Goal: Task Accomplishment & Management: Manage account settings

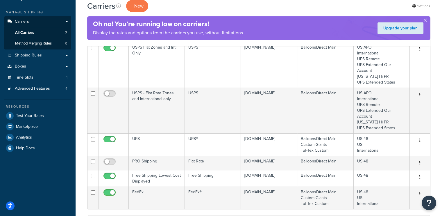
scroll to position [77, 0]
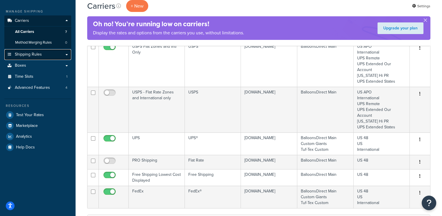
click at [45, 53] on link "Shipping Rules" at bounding box center [37, 54] width 67 height 11
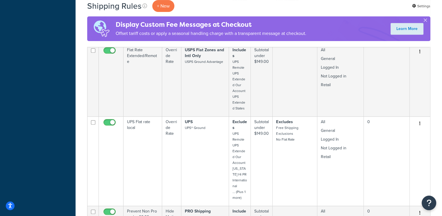
scroll to position [266, 0]
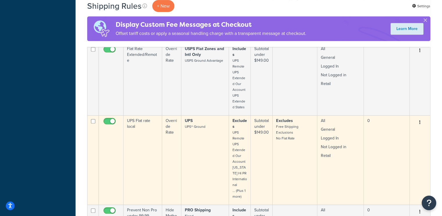
click at [419, 120] on button "button" at bounding box center [420, 122] width 8 height 9
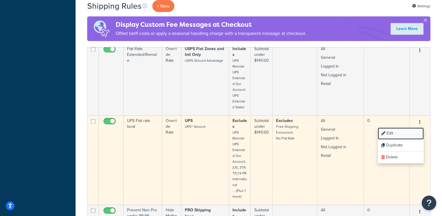
click at [392, 131] on link "Edit" at bounding box center [401, 133] width 46 height 12
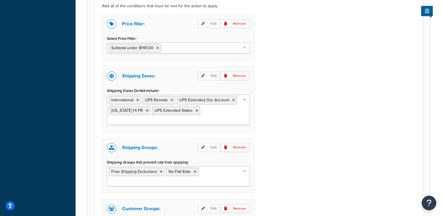
scroll to position [438, 0]
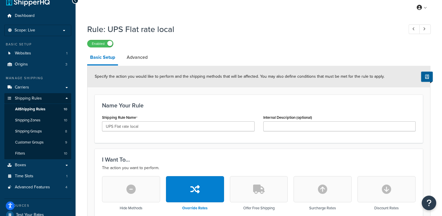
scroll to position [0, 0]
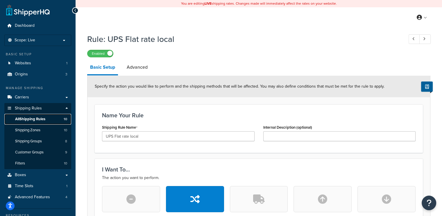
click at [26, 117] on span "All Shipping Rules" at bounding box center [30, 119] width 30 height 5
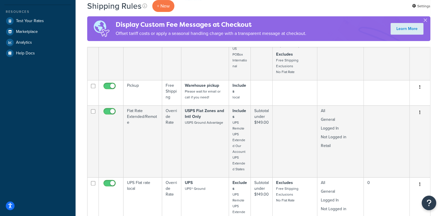
scroll to position [194, 0]
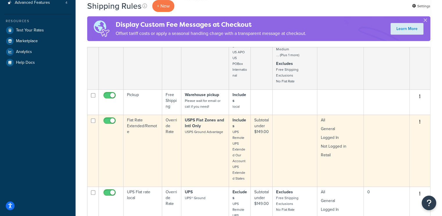
click at [423, 118] on button "button" at bounding box center [420, 121] width 8 height 9
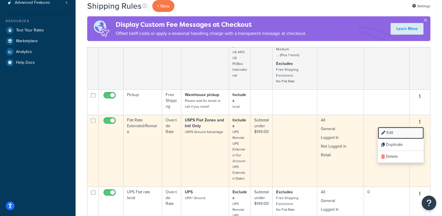
click at [392, 130] on link "Edit" at bounding box center [401, 133] width 46 height 12
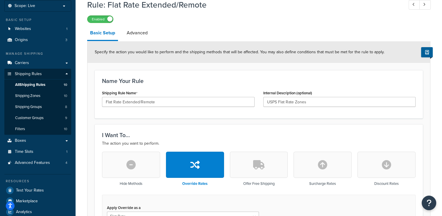
scroll to position [35, 0]
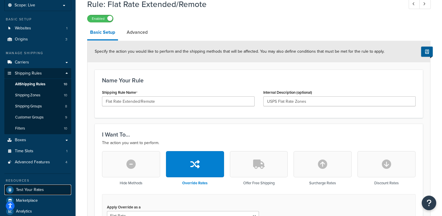
click at [32, 189] on span "Test Your Rates" at bounding box center [30, 189] width 28 height 5
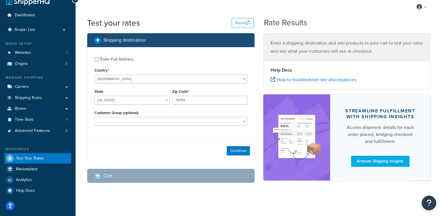
scroll to position [15, 0]
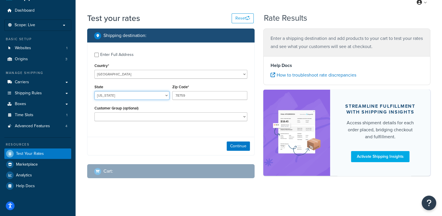
click at [166, 95] on select "Alabama Alaska American Samoa Arizona Arkansas Armed Forces Americas Armed Forc…" at bounding box center [132, 95] width 75 height 9
select select "WA"
click at [95, 91] on select "Alabama Alaska American Samoa Arizona Arkansas Armed Forces Americas Armed Forc…" at bounding box center [132, 95] width 75 height 9
click at [154, 88] on div "State Alabama Alaska American Samoa Arizona Arkansas Armed Forces Americas Arme…" at bounding box center [132, 91] width 75 height 17
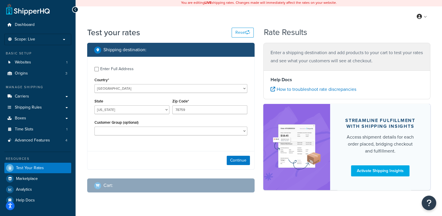
scroll to position [0, 0]
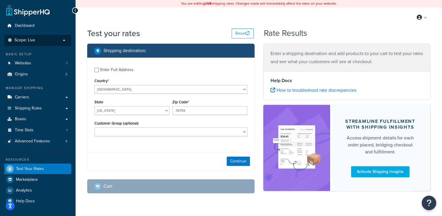
click at [25, 38] on span "Scope: Live" at bounding box center [25, 40] width 21 height 5
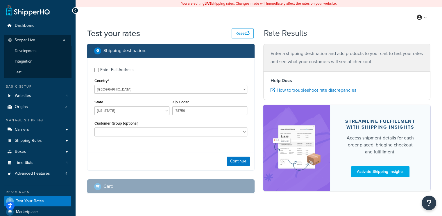
click at [170, 21] on div "My Profile Billing Global Settings Contact Us Logout" at bounding box center [259, 17] width 367 height 20
drag, startPoint x: 194, startPoint y: 110, endPoint x: 168, endPoint y: 112, distance: 26.8
click at [168, 112] on div "State Alabama Alaska American Samoa Arizona Arkansas Armed Forces Americas Arme…" at bounding box center [171, 108] width 156 height 21
type input "98001"
click at [230, 73] on label "Enter Full Address" at bounding box center [173, 69] width 147 height 9
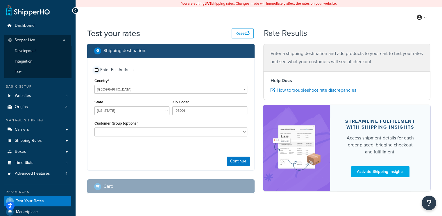
click at [99, 72] on input "Enter Full Address" at bounding box center [97, 70] width 4 height 4
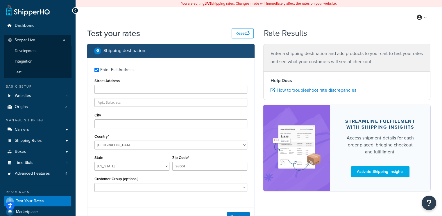
click at [103, 68] on div "Enter Full Address" at bounding box center [116, 70] width 33 height 8
click at [99, 68] on input "Enter Full Address" at bounding box center [97, 70] width 4 height 4
checkbox input "false"
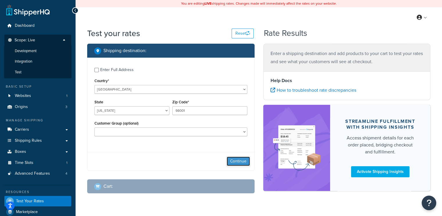
click at [236, 158] on button "Continue" at bounding box center [238, 161] width 23 height 9
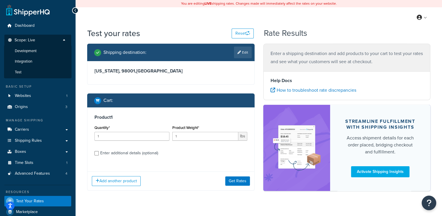
click at [116, 153] on div "Enter additional details (optional)" at bounding box center [129, 153] width 58 height 8
click at [99, 153] on input "Enter additional details (optional)" at bounding box center [97, 153] width 4 height 4
checkbox input "true"
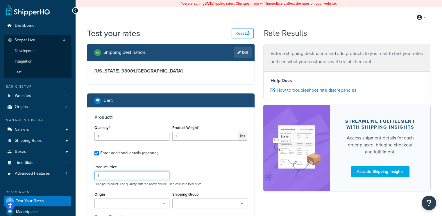
drag, startPoint x: 111, startPoint y: 178, endPoint x: 73, endPoint y: 176, distance: 37.6
click at [73, 176] on div "Dashboard Scope: Live Development Integration Test Basic Setup Websites 1 Origi…" at bounding box center [221, 168] width 442 height 337
type input "29"
click at [189, 164] on div "Product Price 29 Price per product. The quantity entered above will be used cal…" at bounding box center [171, 174] width 156 height 23
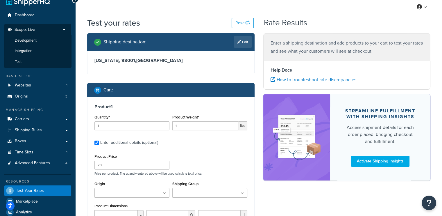
click at [208, 165] on div "Product Price 29 Price per product. The quantity entered above will be used cal…" at bounding box center [171, 163] width 156 height 23
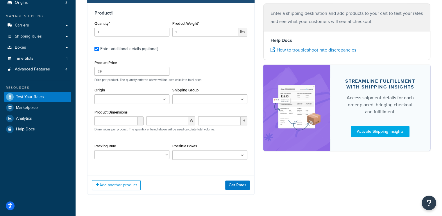
scroll to position [105, 0]
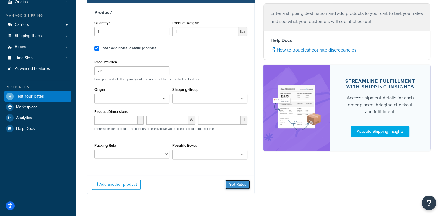
click at [241, 185] on button "Get Rates" at bounding box center [237, 184] width 25 height 9
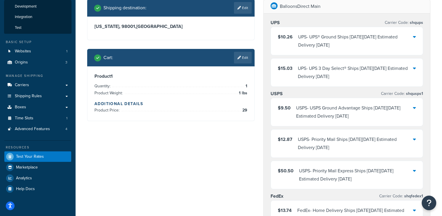
scroll to position [42, 0]
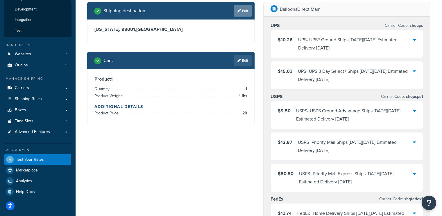
click at [244, 11] on link "Edit" at bounding box center [243, 11] width 18 height 12
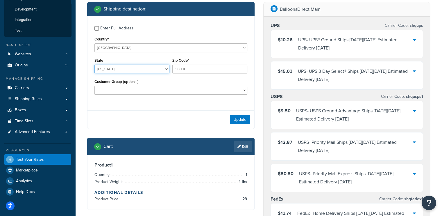
click at [136, 73] on select "Alabama Alaska American Samoa Arizona Arkansas Armed Forces Americas Armed Forc…" at bounding box center [132, 69] width 75 height 9
select select "CA"
click at [136, 73] on select "Alabama Alaska American Samoa Arizona Arkansas Armed Forces Americas Armed Forc…" at bounding box center [132, 69] width 75 height 9
type input "96162"
click at [240, 120] on button "Update" at bounding box center [240, 119] width 20 height 9
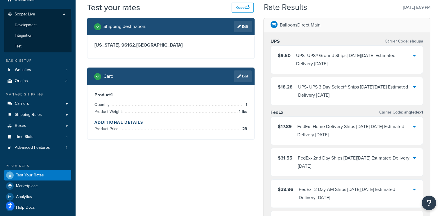
scroll to position [22, 0]
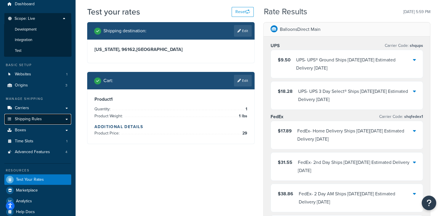
click at [29, 117] on span "Shipping Rules" at bounding box center [28, 119] width 27 height 5
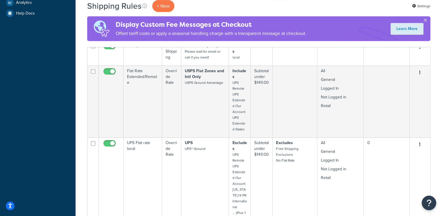
scroll to position [240, 0]
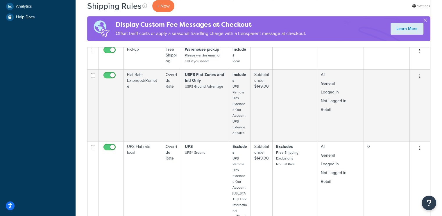
click at [442, 78] on html "Press Alt+1 for screen-reader mode, Alt+0 to cancel Accessibility Screen-Reader…" at bounding box center [221, 202] width 442 height 885
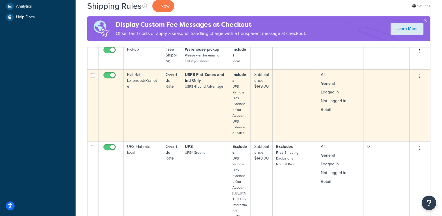
click at [422, 74] on button "button" at bounding box center [420, 76] width 8 height 9
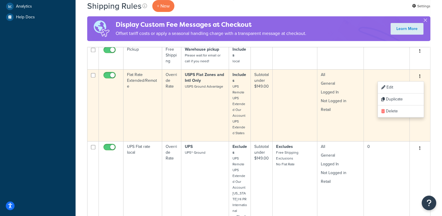
click at [108, 74] on input "checkbox" at bounding box center [110, 76] width 16 height 7
checkbox input "false"
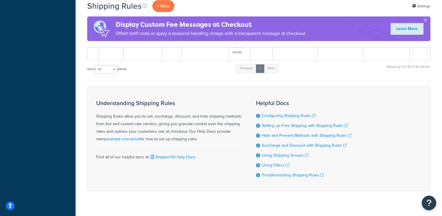
scroll to position [668, 0]
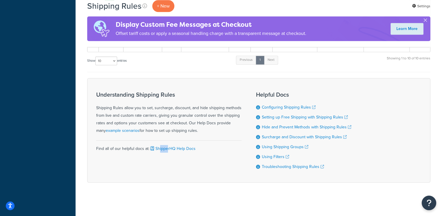
drag, startPoint x: 160, startPoint y: 176, endPoint x: 168, endPoint y: 177, distance: 7.6
click at [168, 177] on div "Understanding Shipping Rules Shipping Rules allow you to set, surcharge, discou…" at bounding box center [259, 130] width 344 height 104
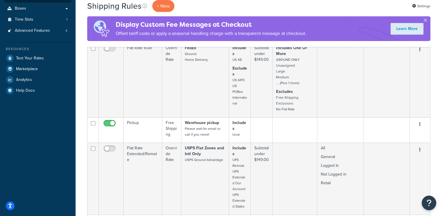
scroll to position [137, 0]
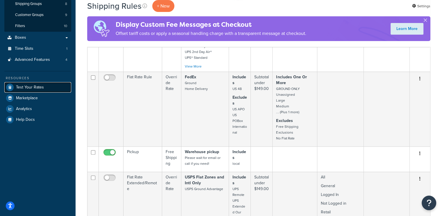
click at [34, 85] on span "Test Your Rates" at bounding box center [30, 87] width 28 height 5
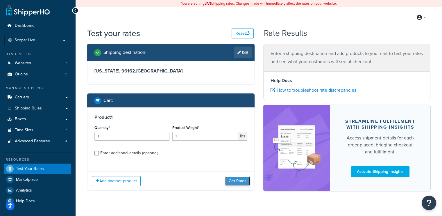
click at [241, 180] on button "Get Rates" at bounding box center [237, 180] width 25 height 9
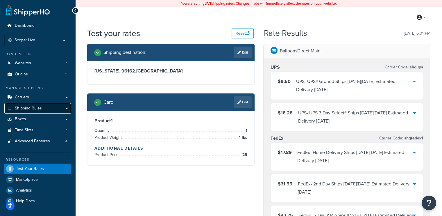
click at [30, 106] on span "Shipping Rules" at bounding box center [28, 108] width 27 height 5
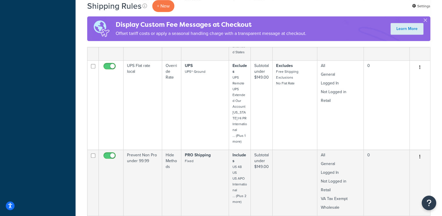
scroll to position [319, 0]
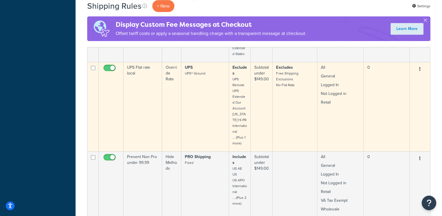
click at [106, 66] on input "checkbox" at bounding box center [110, 69] width 16 height 7
checkbox input "false"
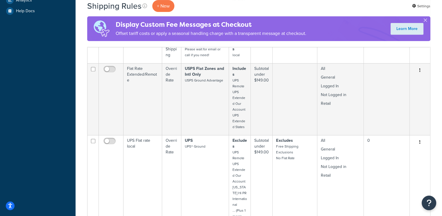
scroll to position [237, 0]
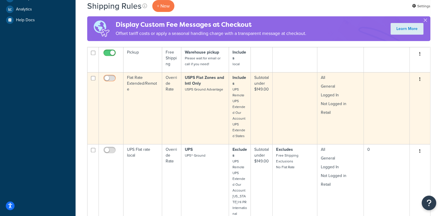
click at [110, 77] on input "checkbox" at bounding box center [110, 79] width 16 height 7
checkbox input "true"
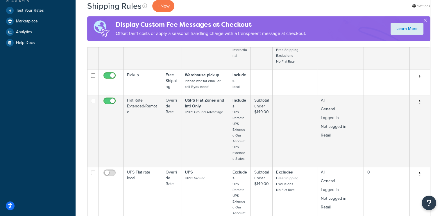
scroll to position [214, 0]
click at [27, 10] on span "Test Your Rates" at bounding box center [30, 11] width 28 height 5
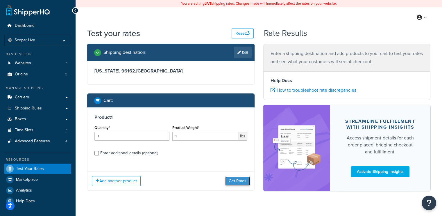
click at [237, 179] on button "Get Rates" at bounding box center [237, 180] width 25 height 9
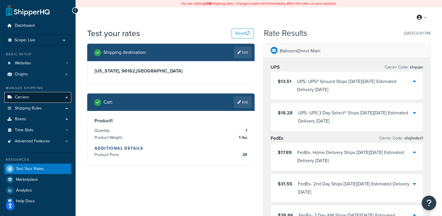
click at [22, 96] on span "Carriers" at bounding box center [22, 97] width 14 height 5
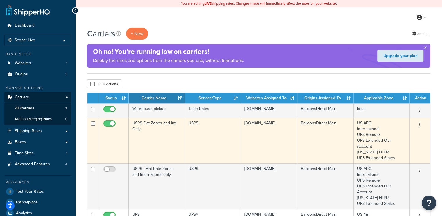
click at [421, 123] on button "button" at bounding box center [420, 124] width 8 height 9
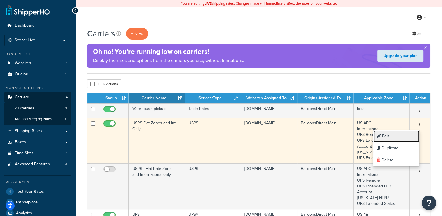
click at [390, 134] on link "Edit" at bounding box center [397, 136] width 46 height 12
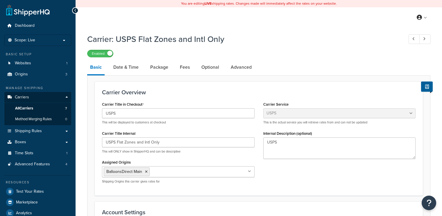
select select "usps"
select select "ONLINE"
click at [23, 107] on span "All Carriers" at bounding box center [24, 108] width 18 height 5
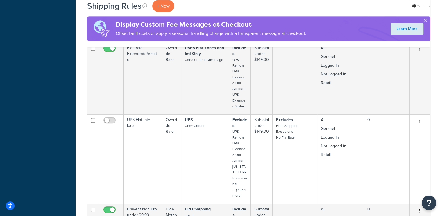
scroll to position [307, 0]
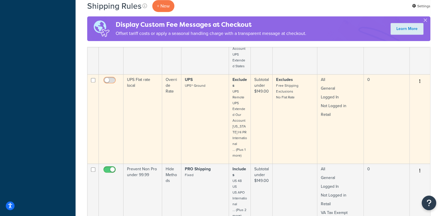
click at [114, 80] on input "checkbox" at bounding box center [110, 81] width 16 height 7
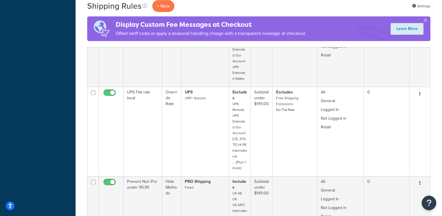
scroll to position [293, 0]
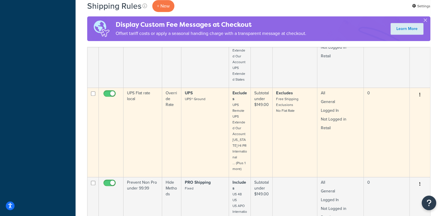
click at [421, 90] on button "button" at bounding box center [420, 94] width 8 height 9
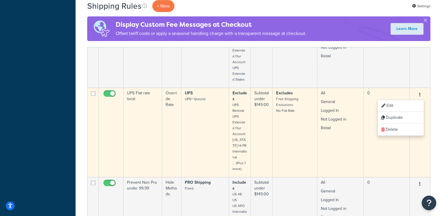
click at [106, 92] on input "checkbox" at bounding box center [110, 94] width 16 height 7
checkbox input "false"
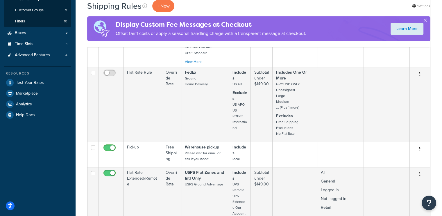
scroll to position [130, 0]
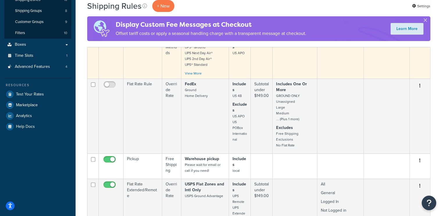
click at [275, 49] on td at bounding box center [295, 57] width 45 height 43
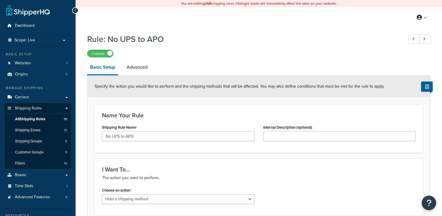
select select "HIDE"
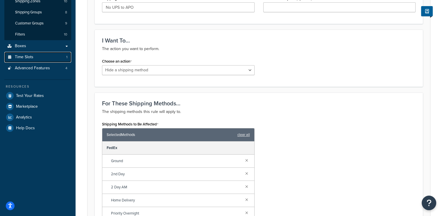
scroll to position [127, 0]
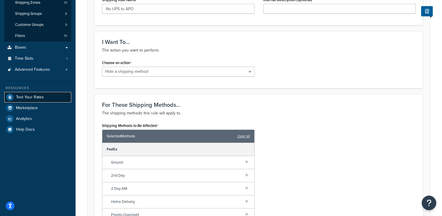
click at [35, 96] on span "Test Your Rates" at bounding box center [30, 97] width 28 height 5
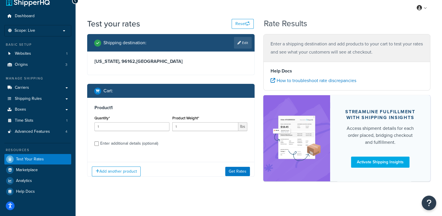
scroll to position [12, 0]
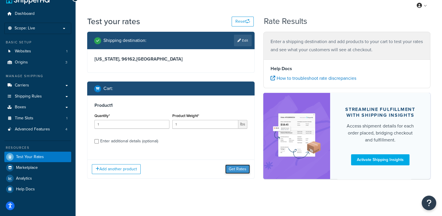
click at [236, 166] on button "Get Rates" at bounding box center [237, 168] width 25 height 9
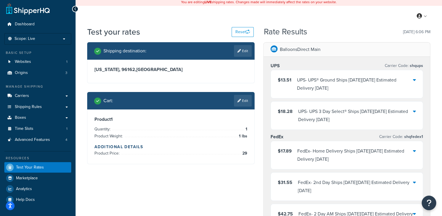
scroll to position [0, 0]
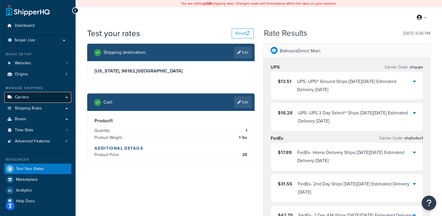
click at [22, 96] on span "Carriers" at bounding box center [22, 97] width 14 height 5
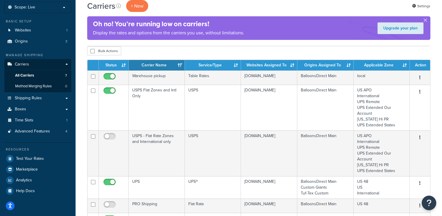
scroll to position [31, 0]
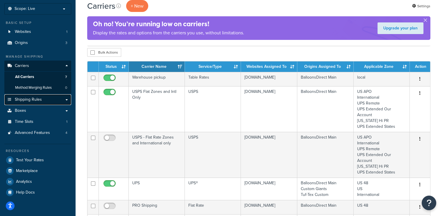
click at [28, 97] on span "Shipping Rules" at bounding box center [28, 99] width 27 height 5
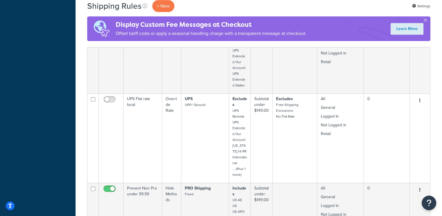
scroll to position [294, 0]
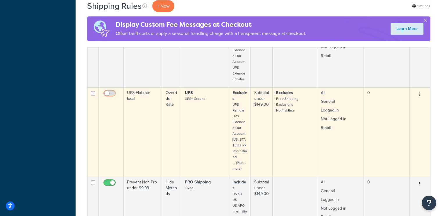
click at [111, 93] on input "checkbox" at bounding box center [110, 94] width 16 height 7
click at [108, 92] on input "checkbox" at bounding box center [110, 94] width 16 height 7
checkbox input "false"
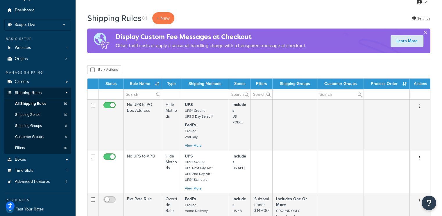
scroll to position [0, 0]
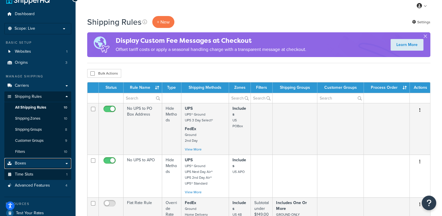
click at [70, 171] on div "Manage Shipping Carriers Carriers All Carriers 7 Method Merging Rules 0 Shippin…" at bounding box center [37, 132] width 67 height 117
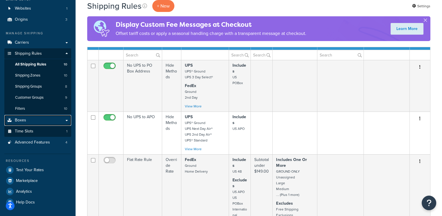
scroll to position [58, 0]
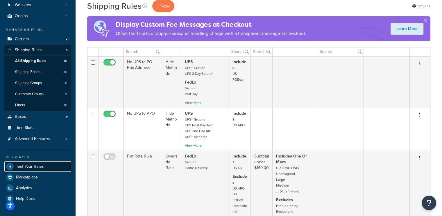
click at [33, 164] on span "Test Your Rates" at bounding box center [30, 166] width 28 height 5
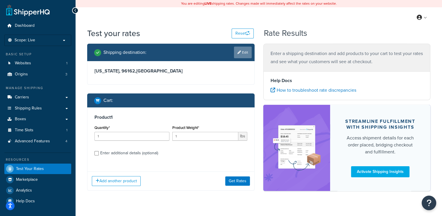
click at [240, 53] on icon at bounding box center [239, 52] width 3 height 3
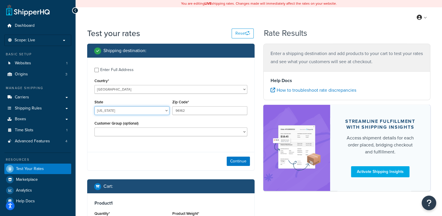
click at [140, 111] on select "Alabama Alaska American Samoa Arizona Arkansas Armed Forces Americas Armed Forc…" at bounding box center [132, 110] width 75 height 9
select select "VA"
click at [95, 106] on select "Alabama Alaska American Samoa Arizona Arkansas Armed Forces Americas Armed Forc…" at bounding box center [132, 110] width 75 height 9
click at [186, 111] on input "96162" at bounding box center [210, 110] width 75 height 9
type input "9"
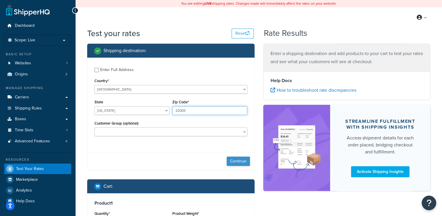
type input "22003"
click at [240, 160] on button "Continue" at bounding box center [238, 161] width 23 height 9
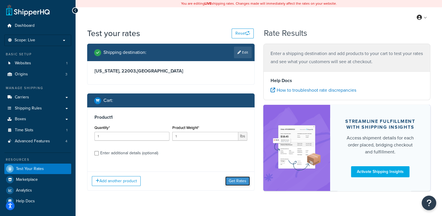
click at [243, 183] on button "Get Rates" at bounding box center [237, 180] width 25 height 9
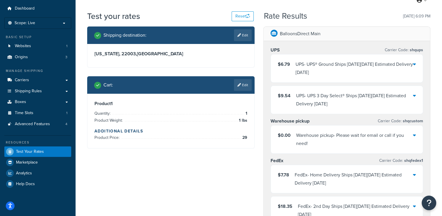
scroll to position [16, 0]
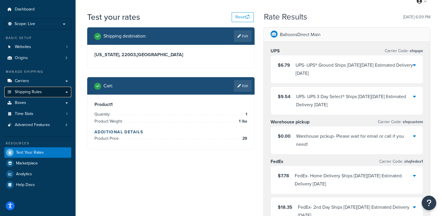
click at [36, 91] on span "Shipping Rules" at bounding box center [28, 92] width 27 height 5
